Goal: Task Accomplishment & Management: Use online tool/utility

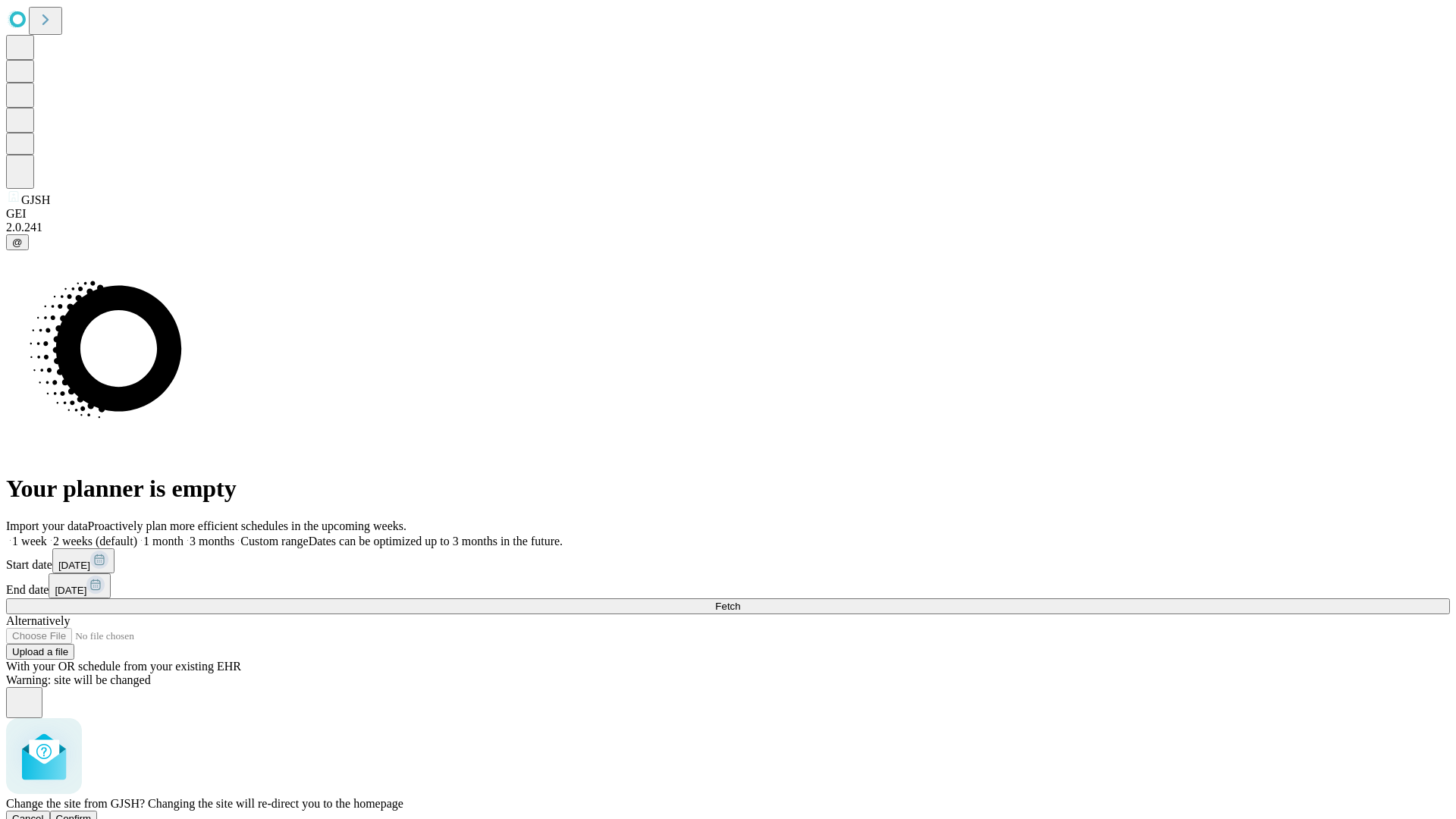
click at [92, 813] on span "Confirm" at bounding box center [74, 818] width 36 height 11
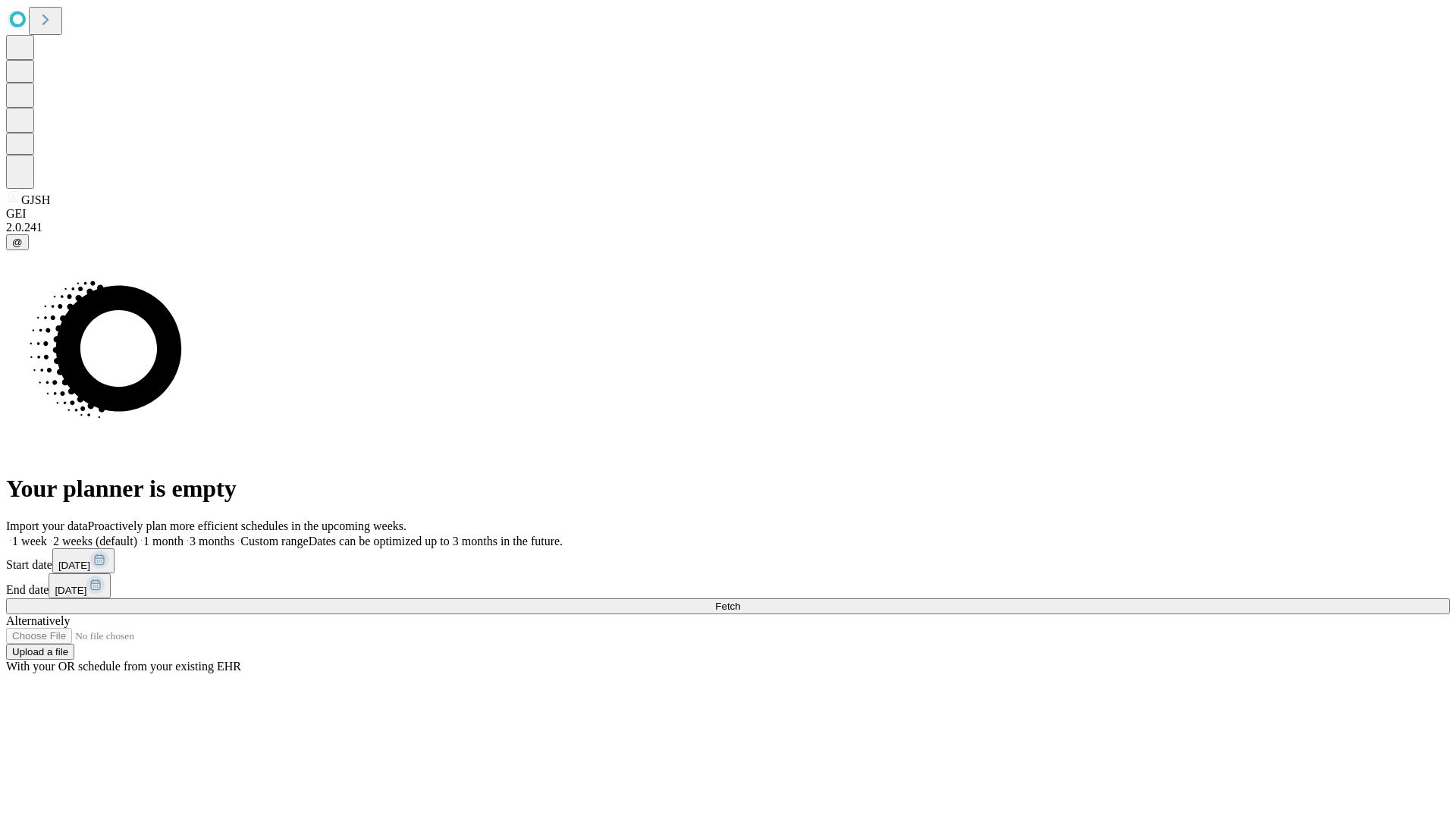
click at [47, 535] on label "1 week" at bounding box center [27, 541] width 41 height 13
click at [740, 600] on span "Fetch" at bounding box center [727, 605] width 25 height 11
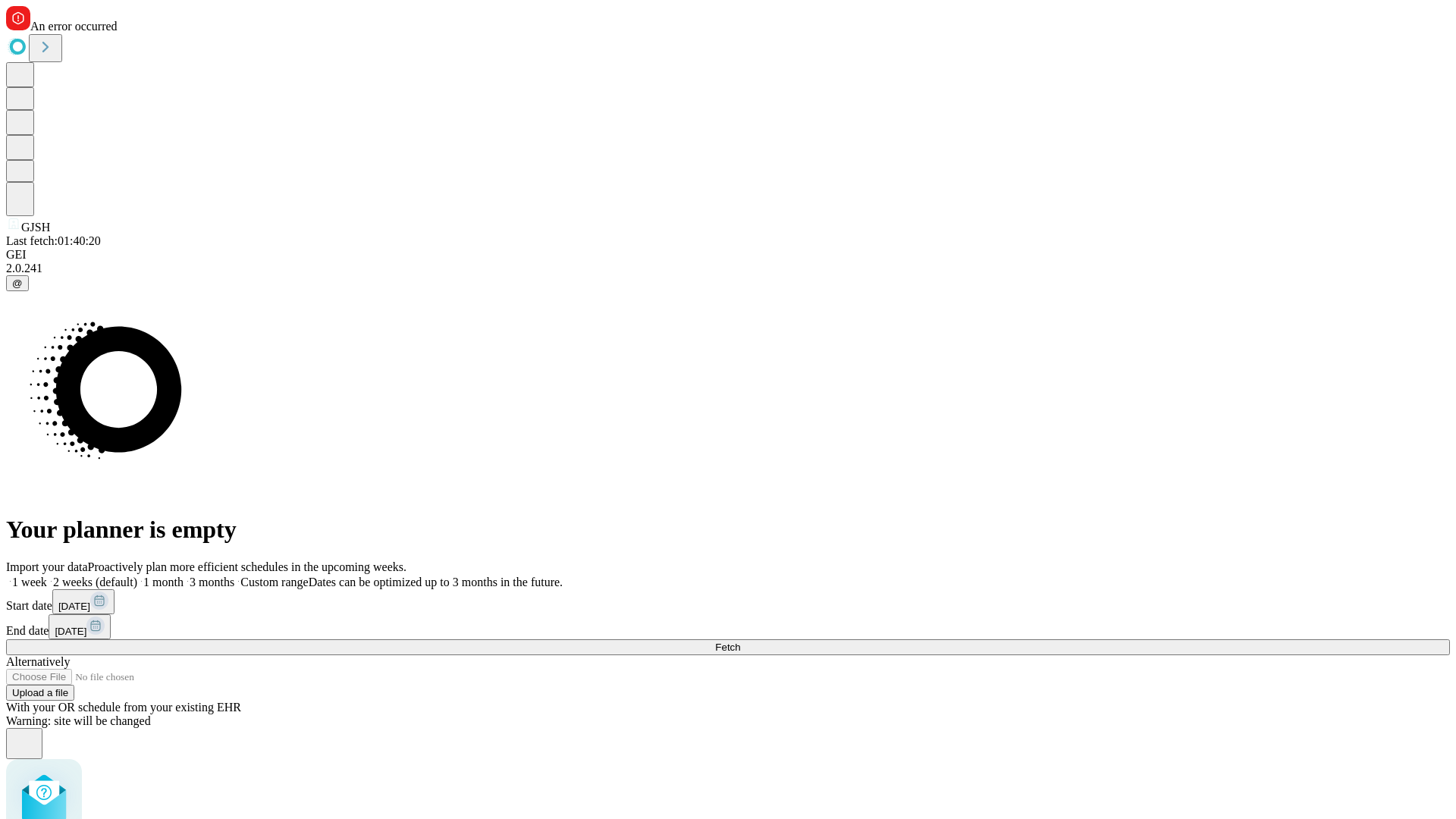
click at [47, 576] on label "1 week" at bounding box center [27, 582] width 41 height 13
click at [740, 641] on span "Fetch" at bounding box center [727, 646] width 25 height 11
click at [47, 576] on label "1 week" at bounding box center [27, 582] width 41 height 13
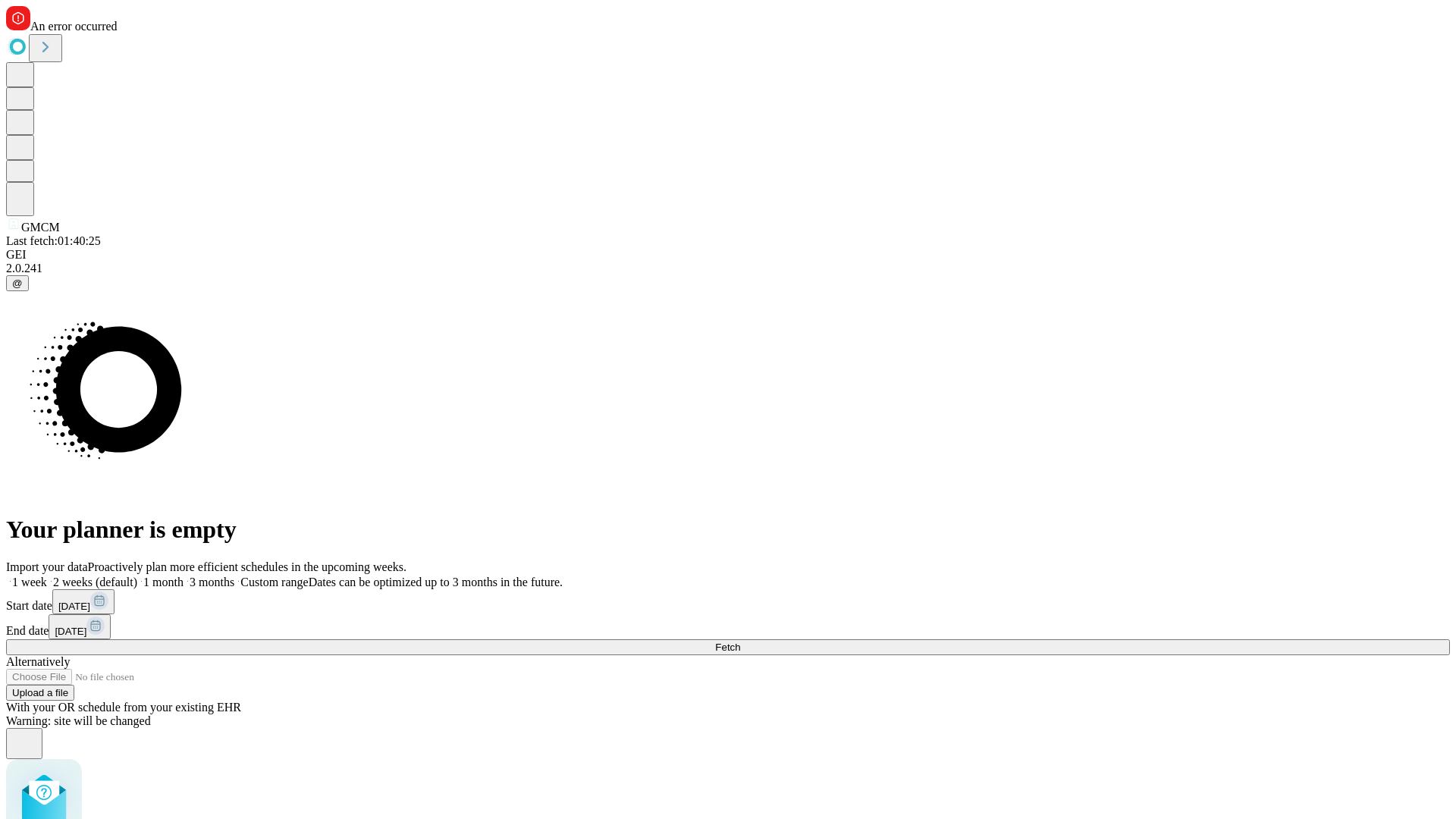
click at [740, 641] on span "Fetch" at bounding box center [727, 646] width 25 height 11
click at [47, 576] on label "1 week" at bounding box center [27, 582] width 41 height 13
click at [740, 641] on span "Fetch" at bounding box center [727, 646] width 25 height 11
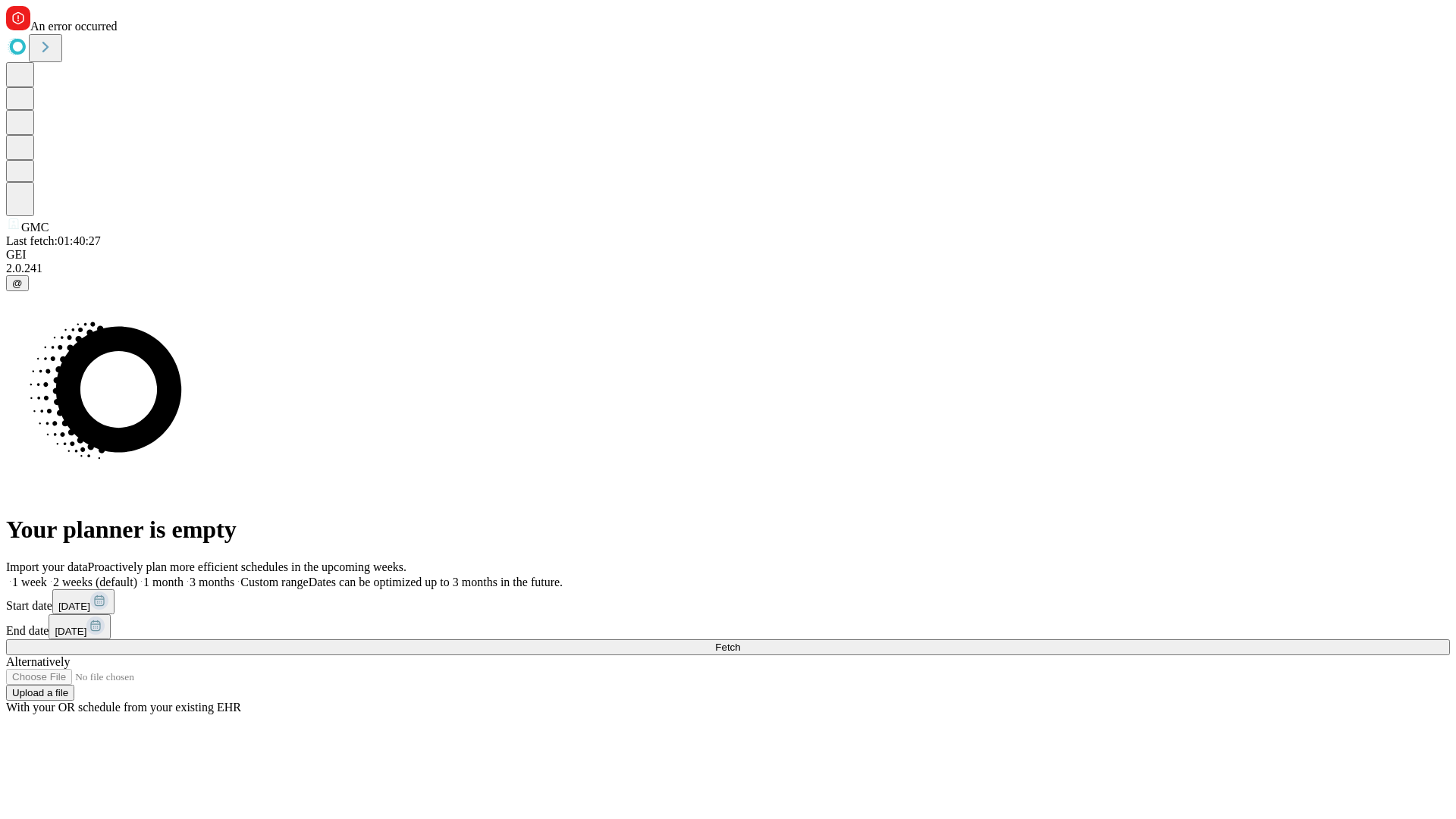
click at [47, 576] on label "1 week" at bounding box center [27, 582] width 41 height 13
click at [740, 641] on span "Fetch" at bounding box center [727, 646] width 25 height 11
click at [47, 576] on label "1 week" at bounding box center [27, 582] width 41 height 13
click at [740, 641] on span "Fetch" at bounding box center [727, 646] width 25 height 11
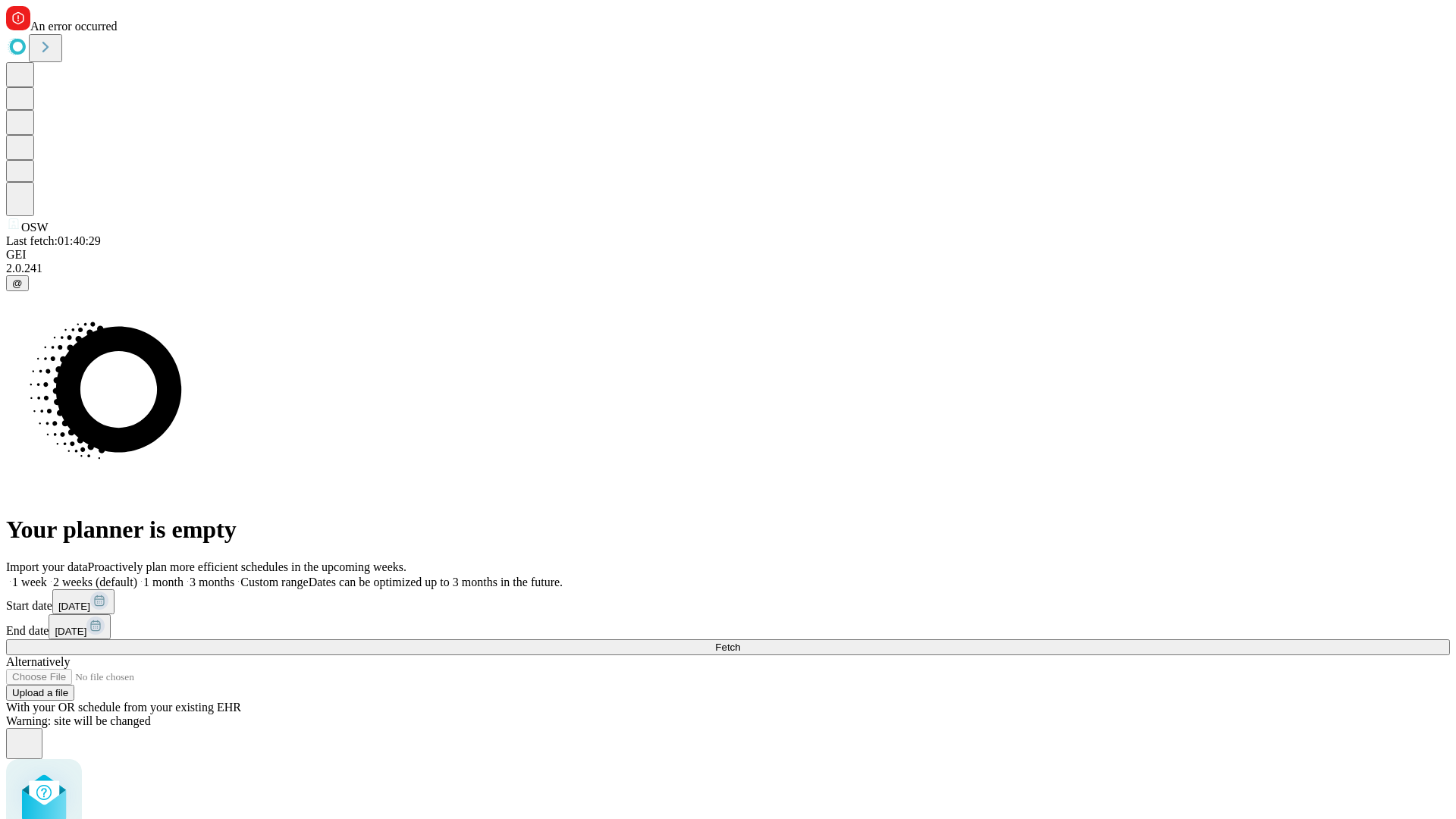
click at [47, 576] on label "1 week" at bounding box center [27, 582] width 41 height 13
click at [740, 641] on span "Fetch" at bounding box center [727, 646] width 25 height 11
click at [47, 576] on label "1 week" at bounding box center [27, 582] width 41 height 13
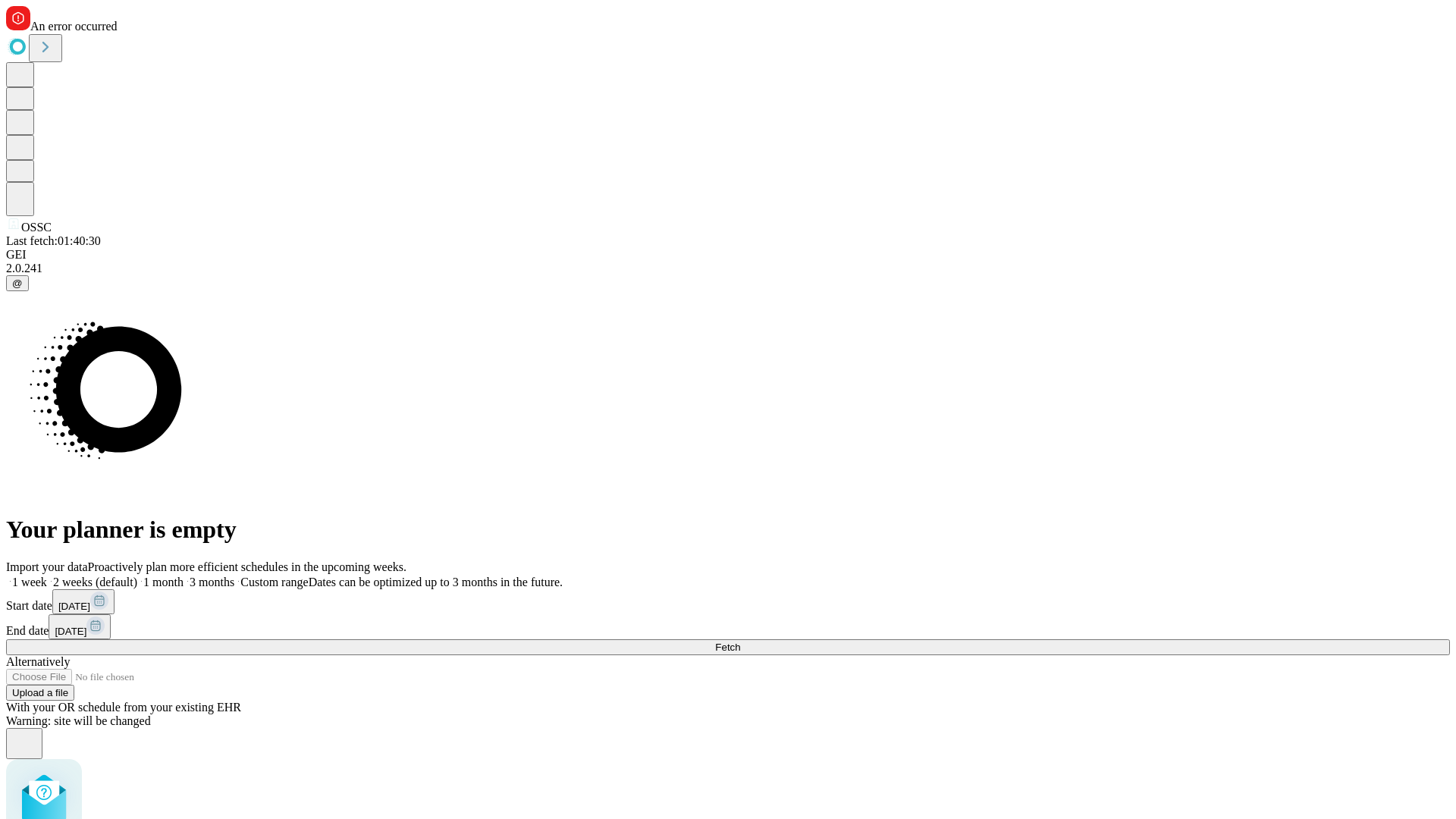
click at [740, 641] on span "Fetch" at bounding box center [727, 646] width 25 height 11
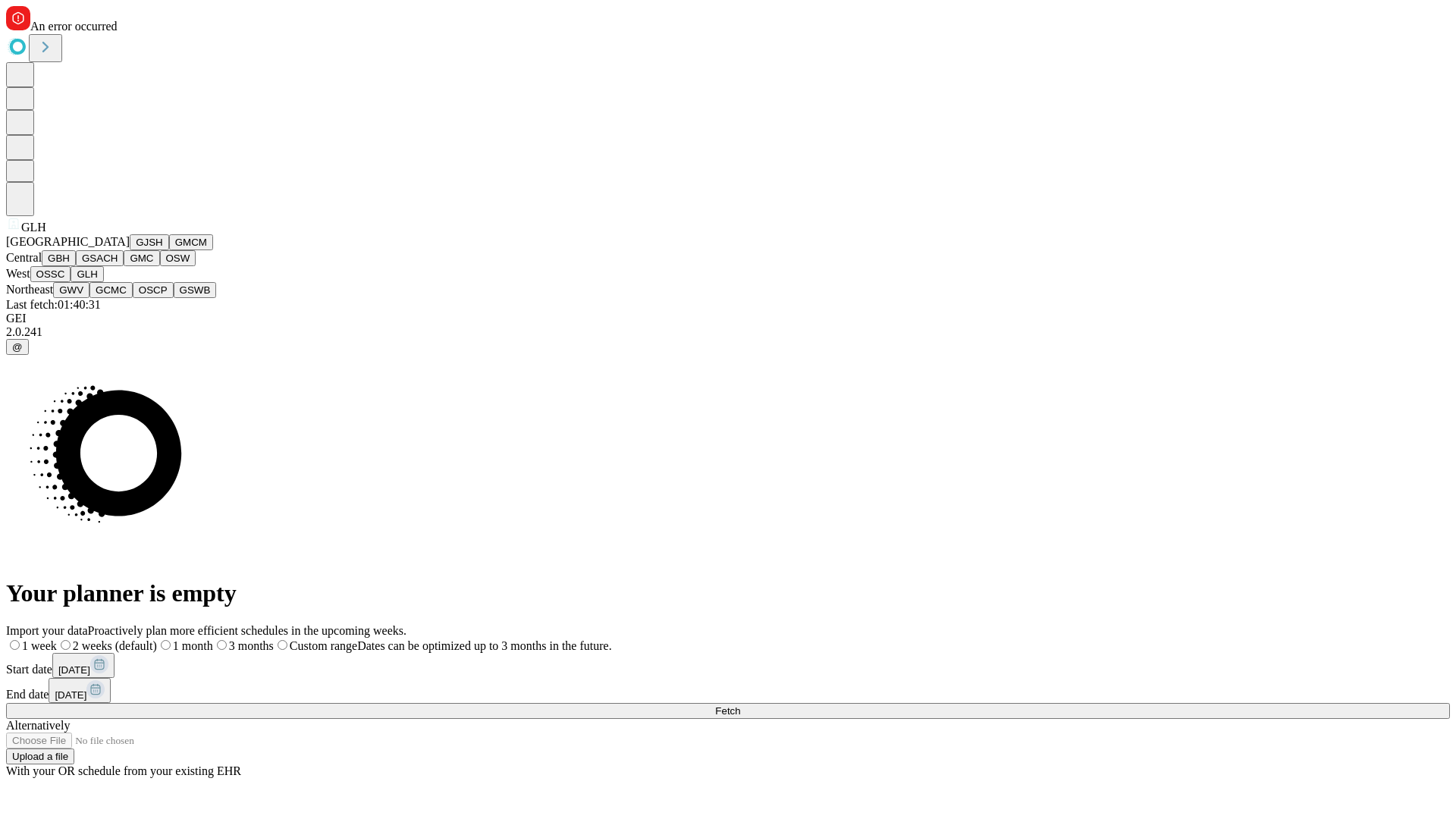
click at [90, 298] on button "GWV" at bounding box center [72, 290] width 37 height 16
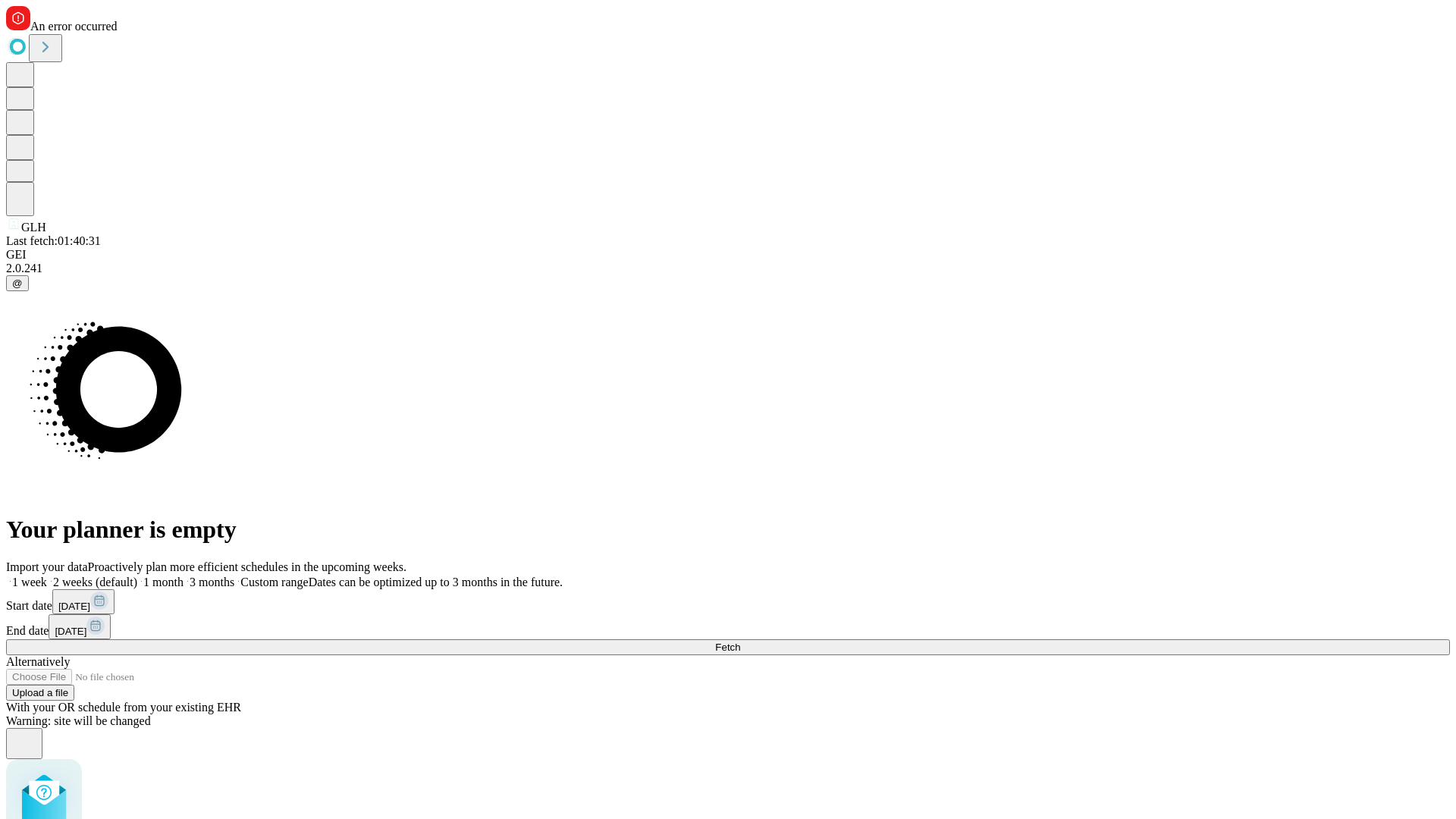
click at [47, 576] on label "1 week" at bounding box center [27, 582] width 41 height 13
click at [740, 641] on span "Fetch" at bounding box center [727, 646] width 25 height 11
click at [47, 576] on label "1 week" at bounding box center [27, 582] width 41 height 13
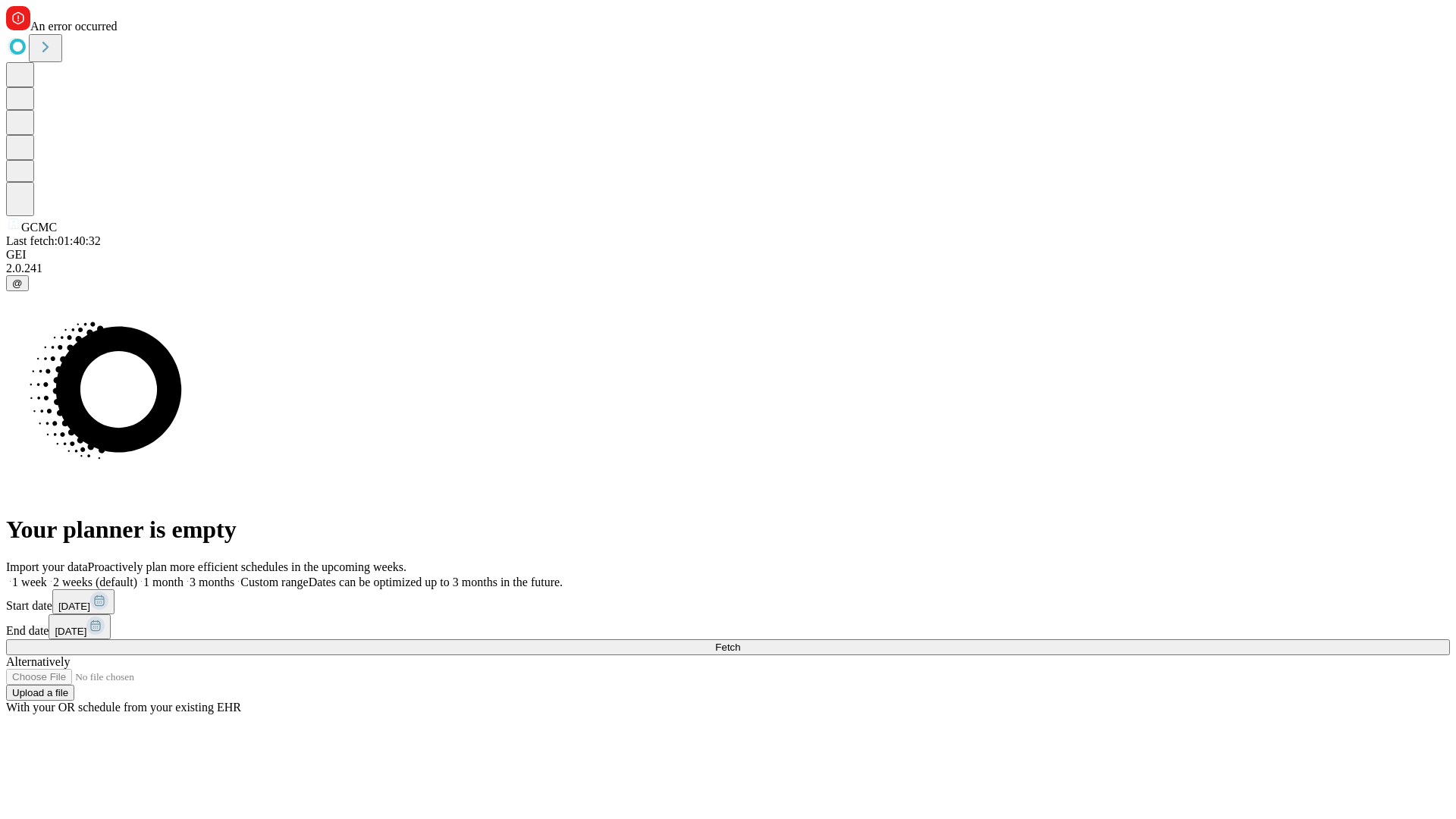
click at [740, 641] on span "Fetch" at bounding box center [727, 646] width 25 height 11
click at [47, 576] on label "1 week" at bounding box center [27, 582] width 41 height 13
click at [740, 641] on span "Fetch" at bounding box center [727, 646] width 25 height 11
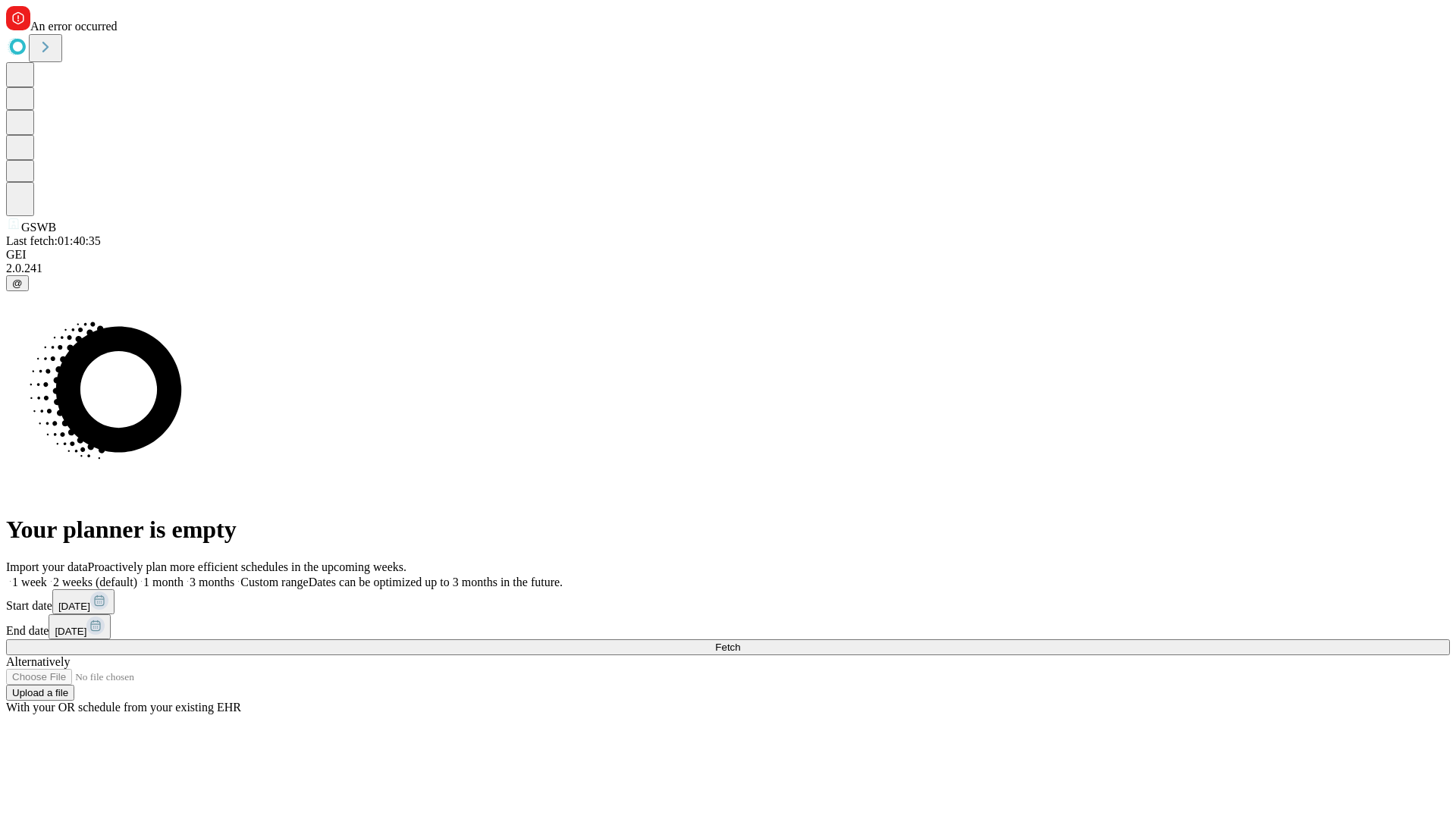
click at [47, 576] on label "1 week" at bounding box center [27, 582] width 41 height 13
click at [740, 641] on span "Fetch" at bounding box center [727, 646] width 25 height 11
